Goal: Navigation & Orientation: Understand site structure

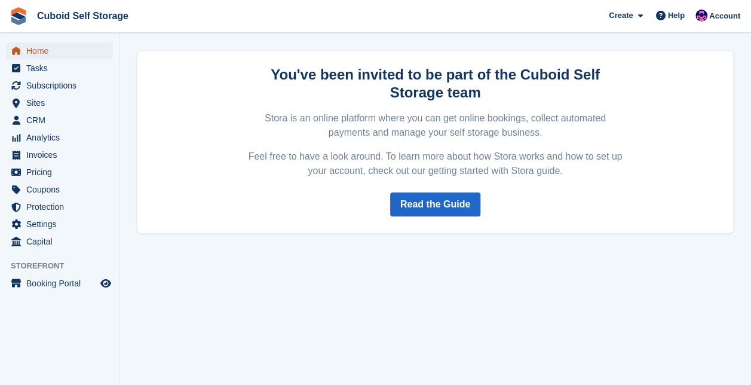
click at [45, 49] on span "Home" at bounding box center [62, 50] width 72 height 17
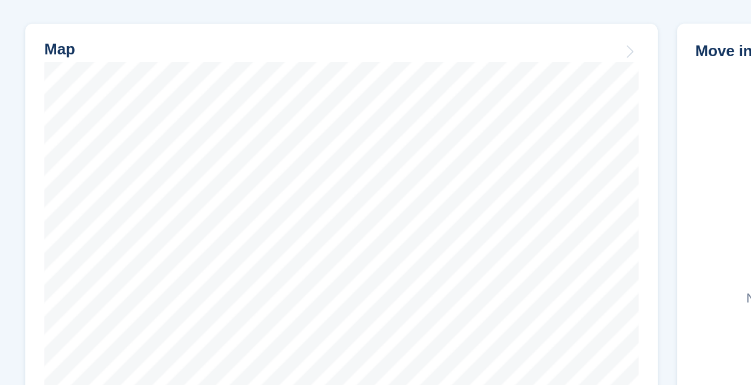
scroll to position [334, 0]
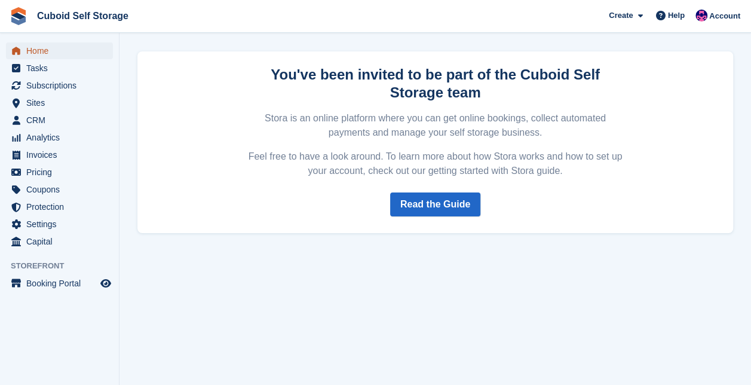
click at [36, 53] on span "Home" at bounding box center [62, 50] width 72 height 17
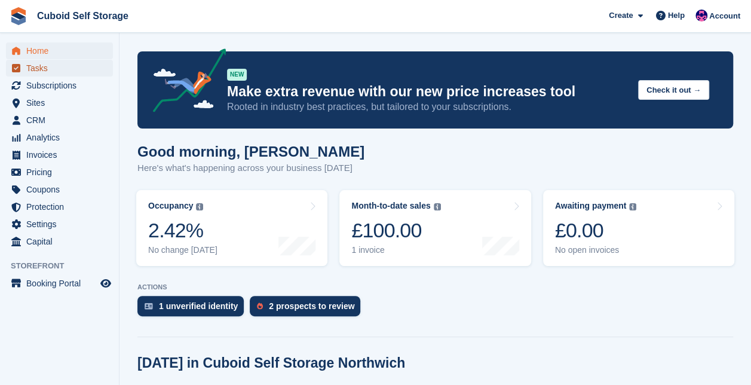
click at [38, 70] on span "Tasks" at bounding box center [62, 68] width 72 height 17
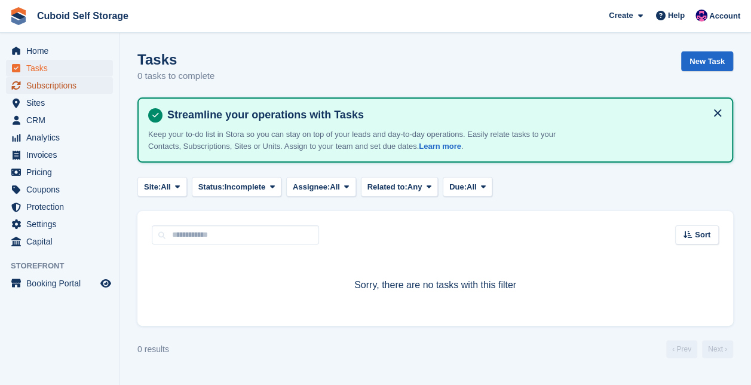
click at [44, 88] on span "Subscriptions" at bounding box center [62, 85] width 72 height 17
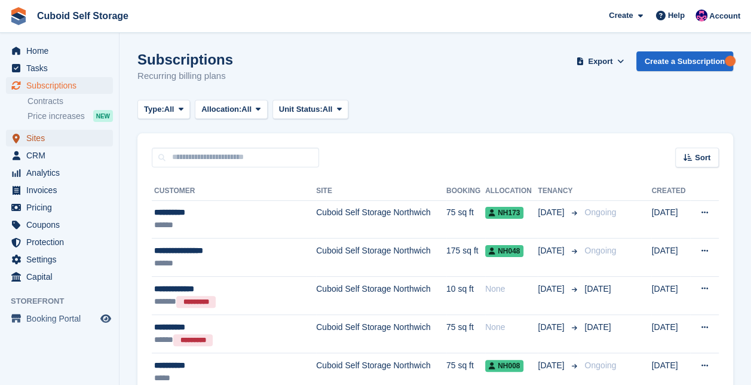
click at [43, 140] on span "Sites" at bounding box center [62, 138] width 72 height 17
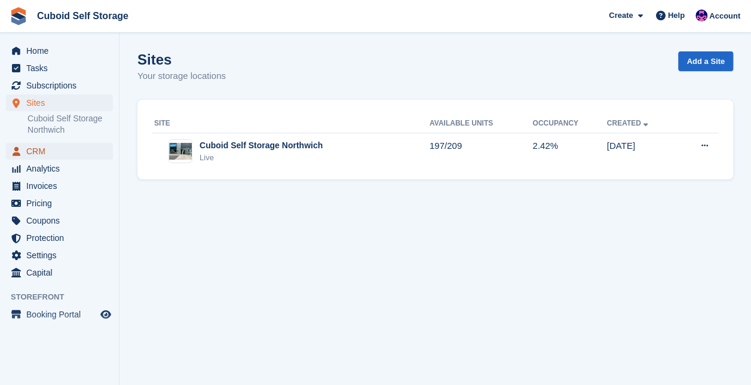
click at [44, 152] on span "CRM" at bounding box center [62, 151] width 72 height 17
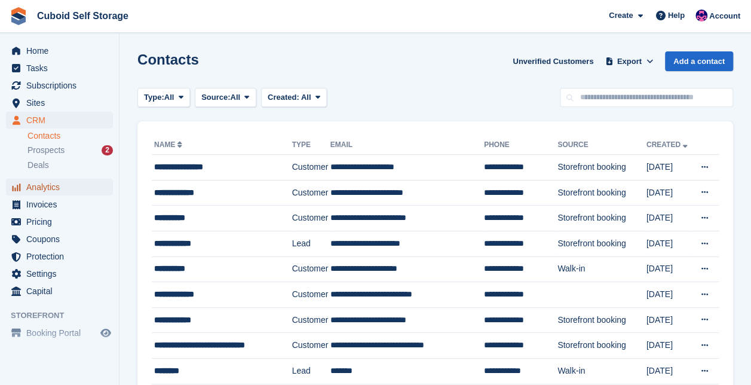
click at [54, 191] on span "Analytics" at bounding box center [62, 187] width 72 height 17
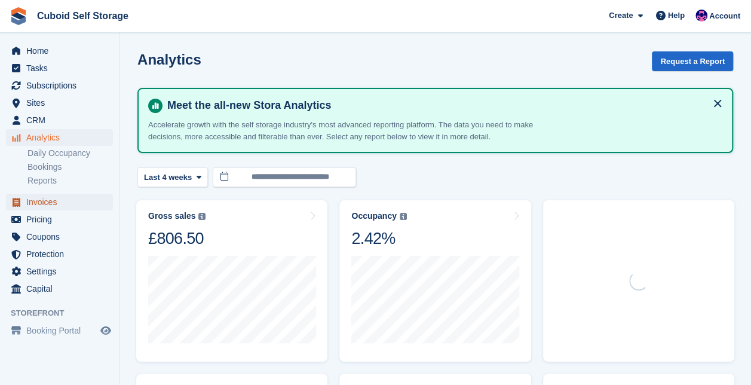
click at [54, 209] on span "Invoices" at bounding box center [62, 202] width 72 height 17
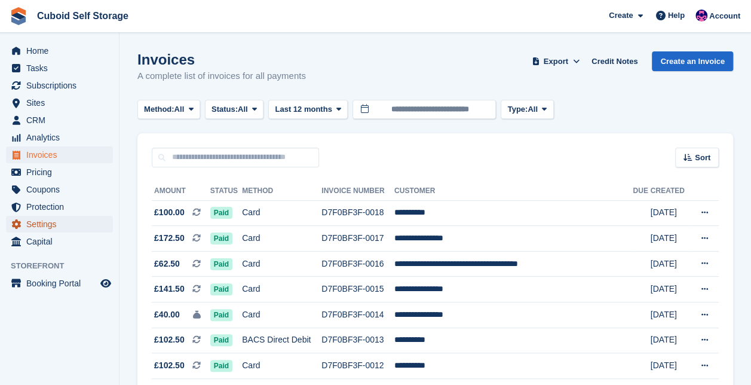
click at [56, 221] on span "Settings" at bounding box center [62, 224] width 72 height 17
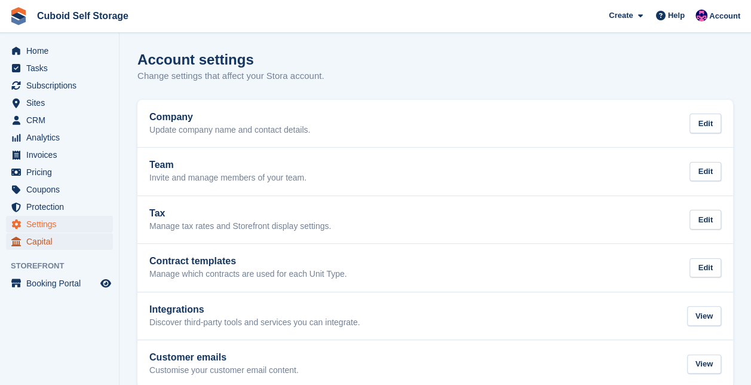
click at [58, 248] on span "Capital" at bounding box center [62, 241] width 72 height 17
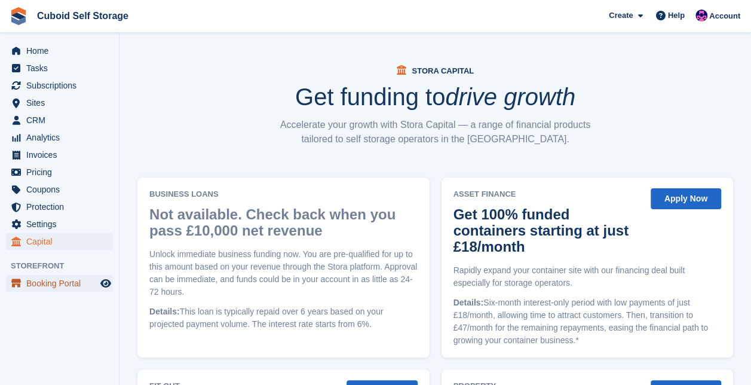
click at [62, 286] on span "Booking Portal" at bounding box center [62, 283] width 72 height 17
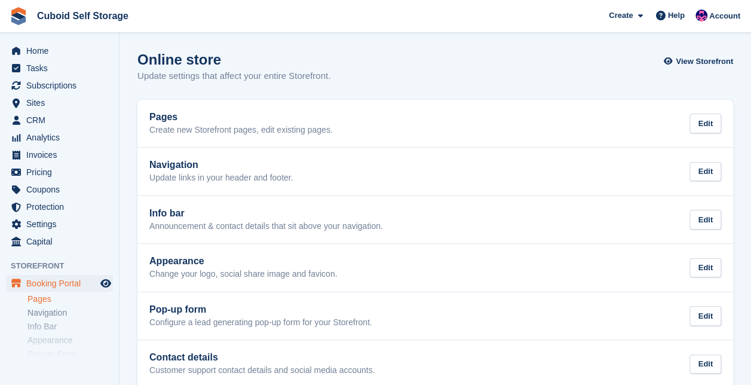
click at [58, 300] on link "Pages" at bounding box center [69, 299] width 85 height 11
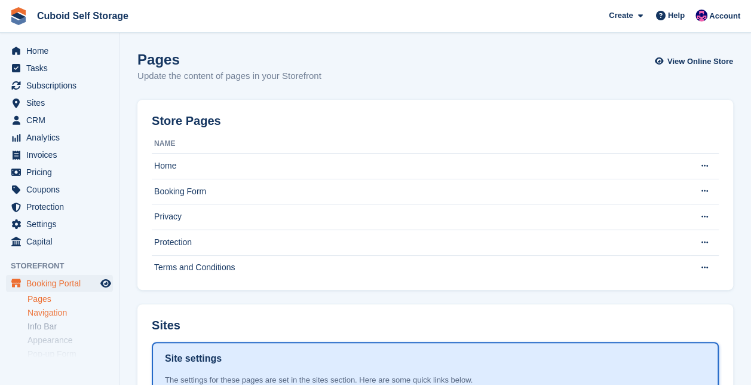
click at [57, 311] on link "Navigation" at bounding box center [69, 312] width 85 height 11
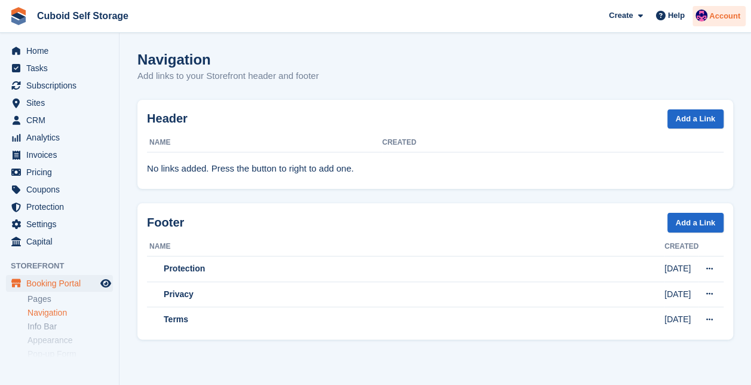
drag, startPoint x: 737, startPoint y: 20, endPoint x: 718, endPoint y: 20, distance: 18.5
drag, startPoint x: 718, startPoint y: 20, endPoint x: 441, endPoint y: 18, distance: 276.8
click at [441, 18] on span "Cuboid Self Storage Create Subscription Invoice Contact Deal Discount Page Help…" at bounding box center [375, 16] width 751 height 32
